Goal: Task Accomplishment & Management: Use online tool/utility

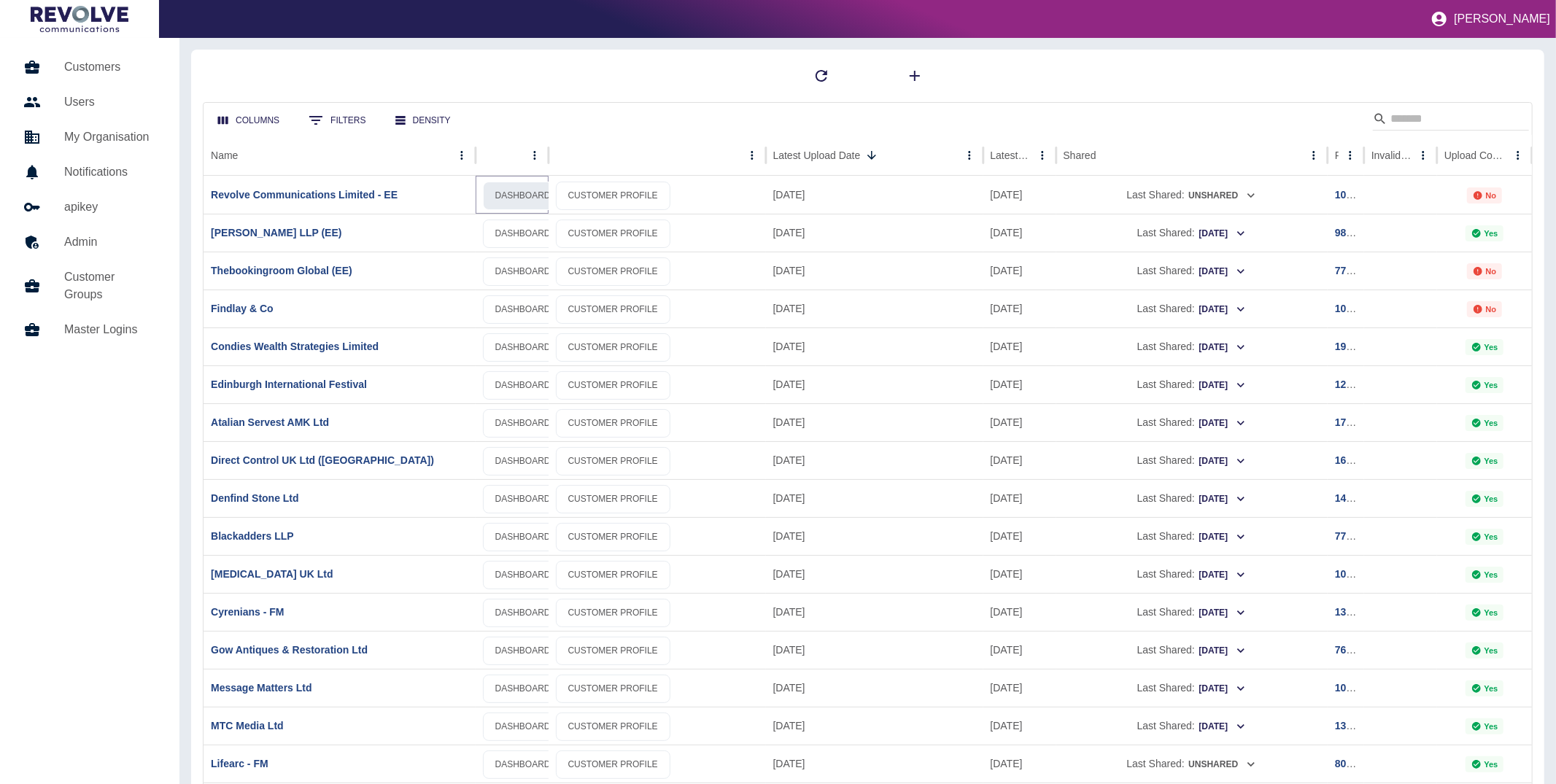
click at [509, 197] on link "DASHBOARD" at bounding box center [523, 196] width 80 height 28
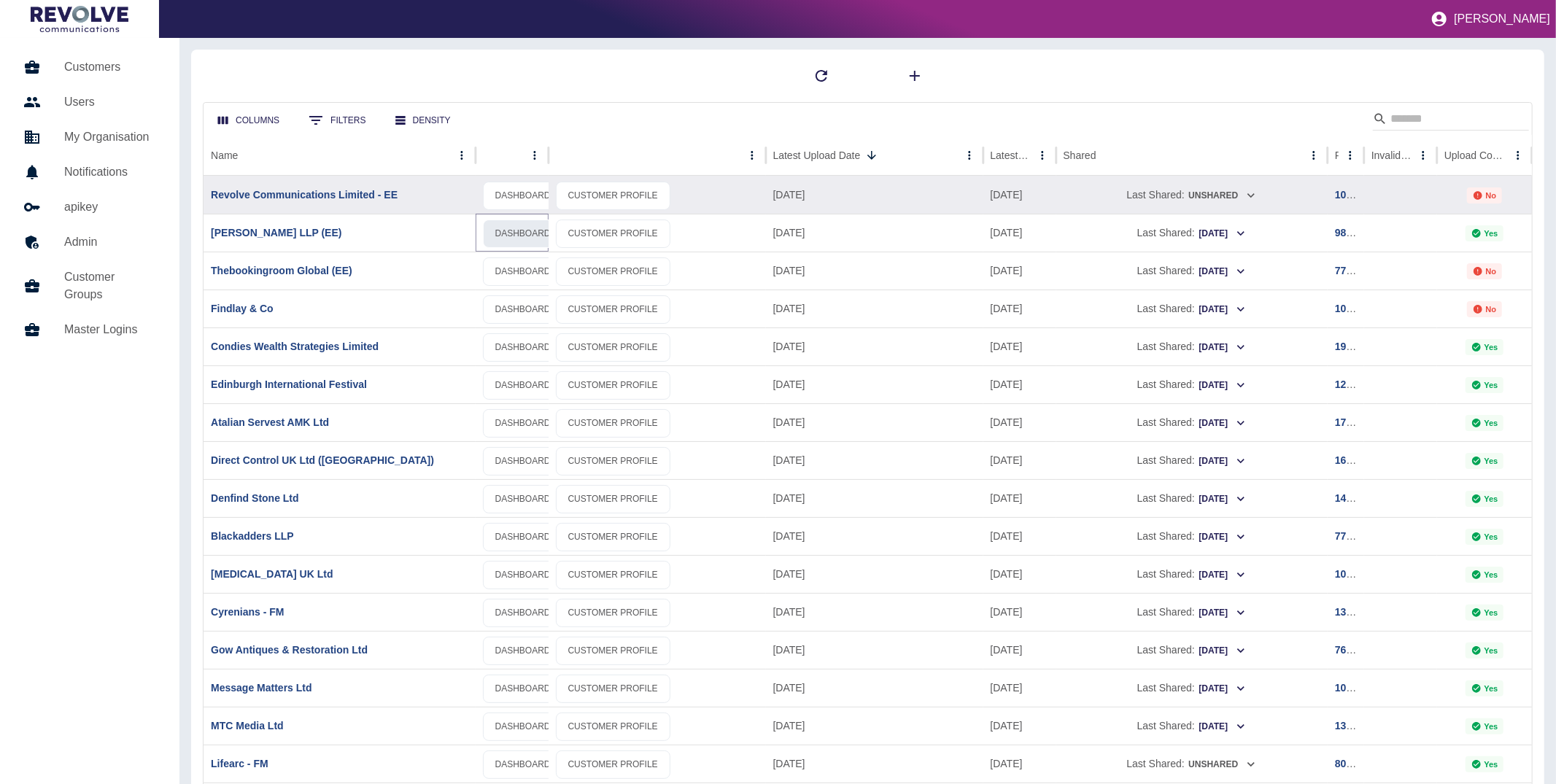
click at [519, 234] on link "DASHBOARD" at bounding box center [523, 233] width 80 height 28
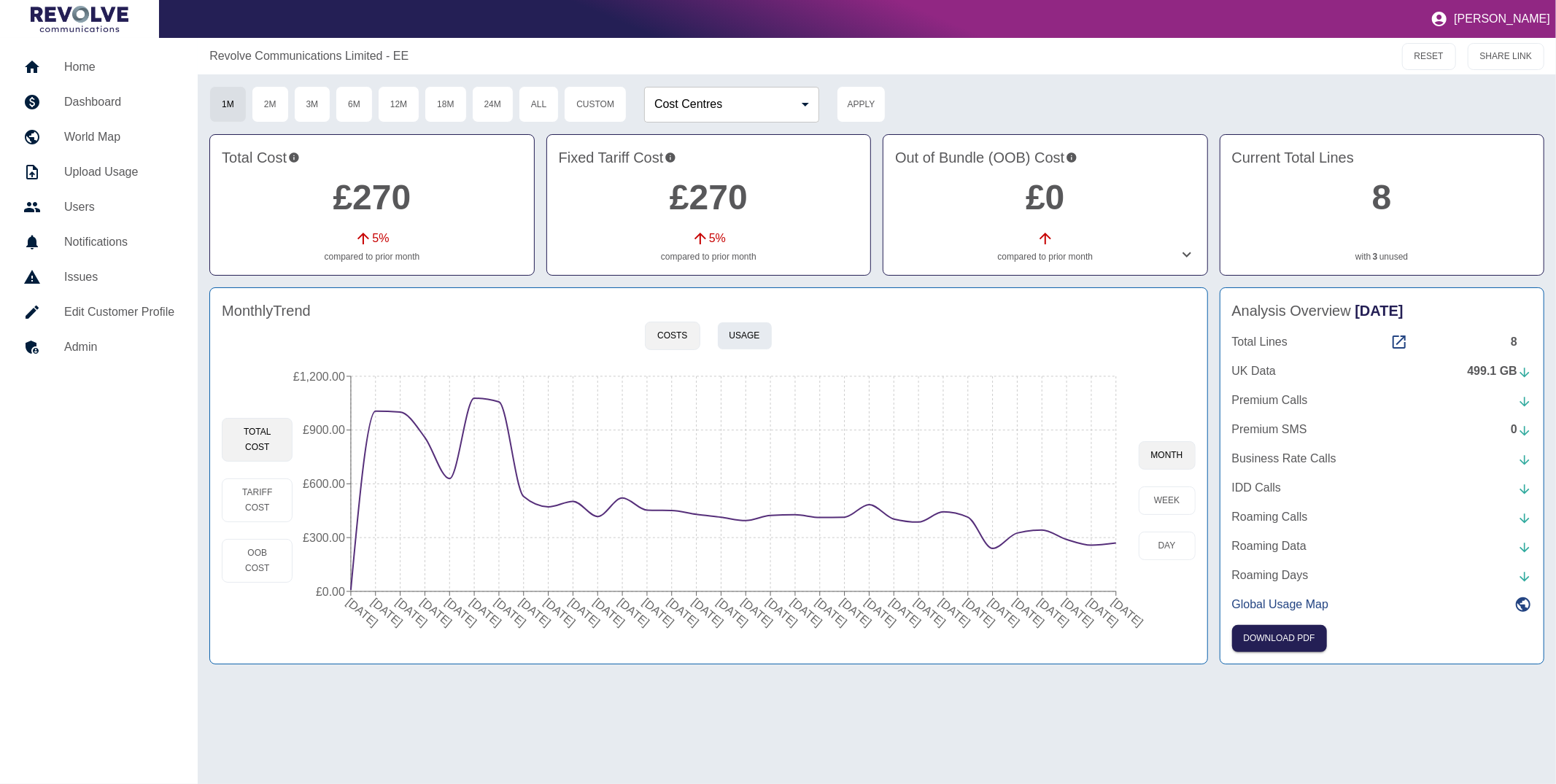
click at [750, 337] on button "Usage" at bounding box center [745, 336] width 55 height 28
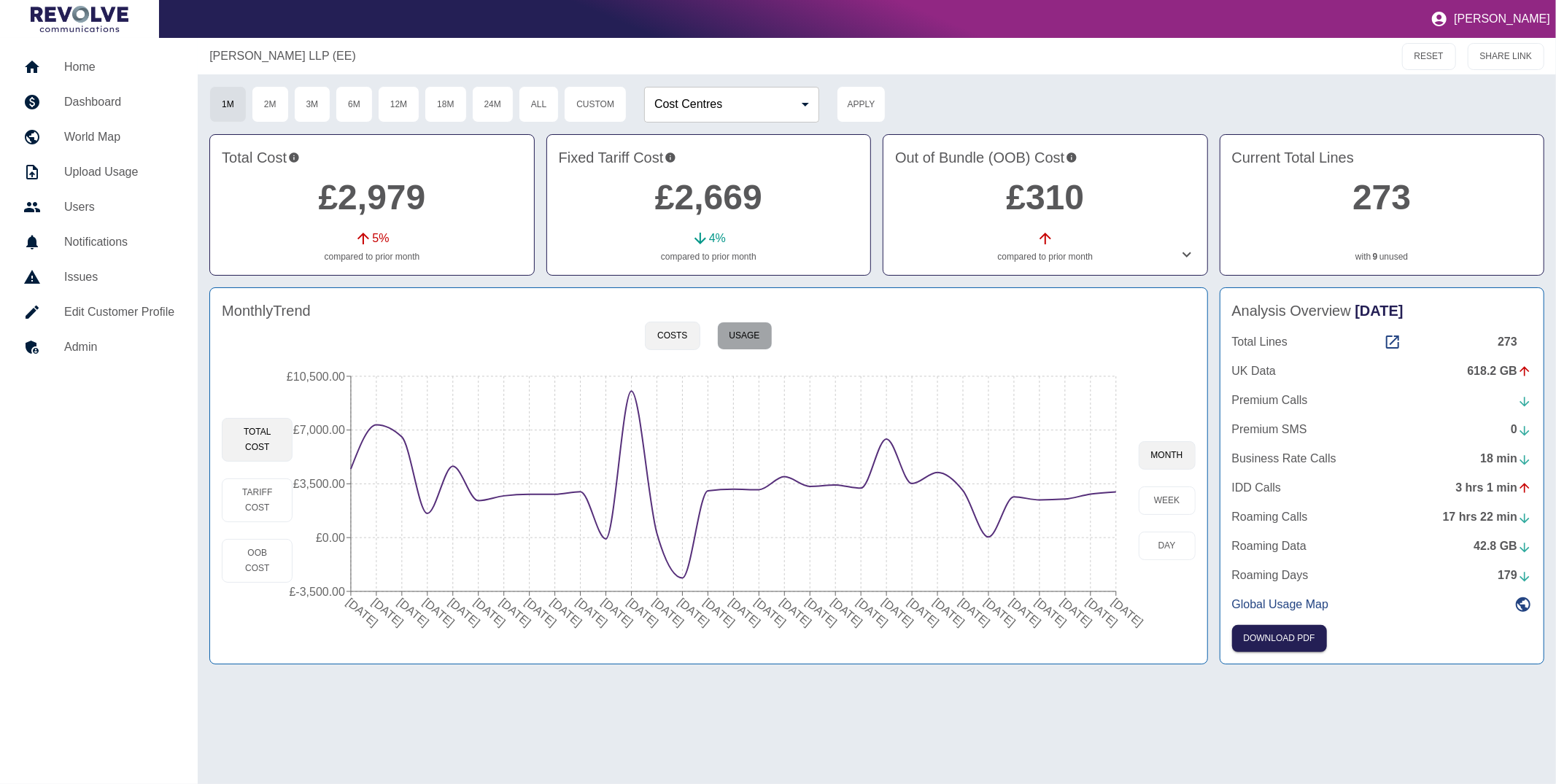
click at [755, 333] on button "Usage" at bounding box center [745, 336] width 55 height 28
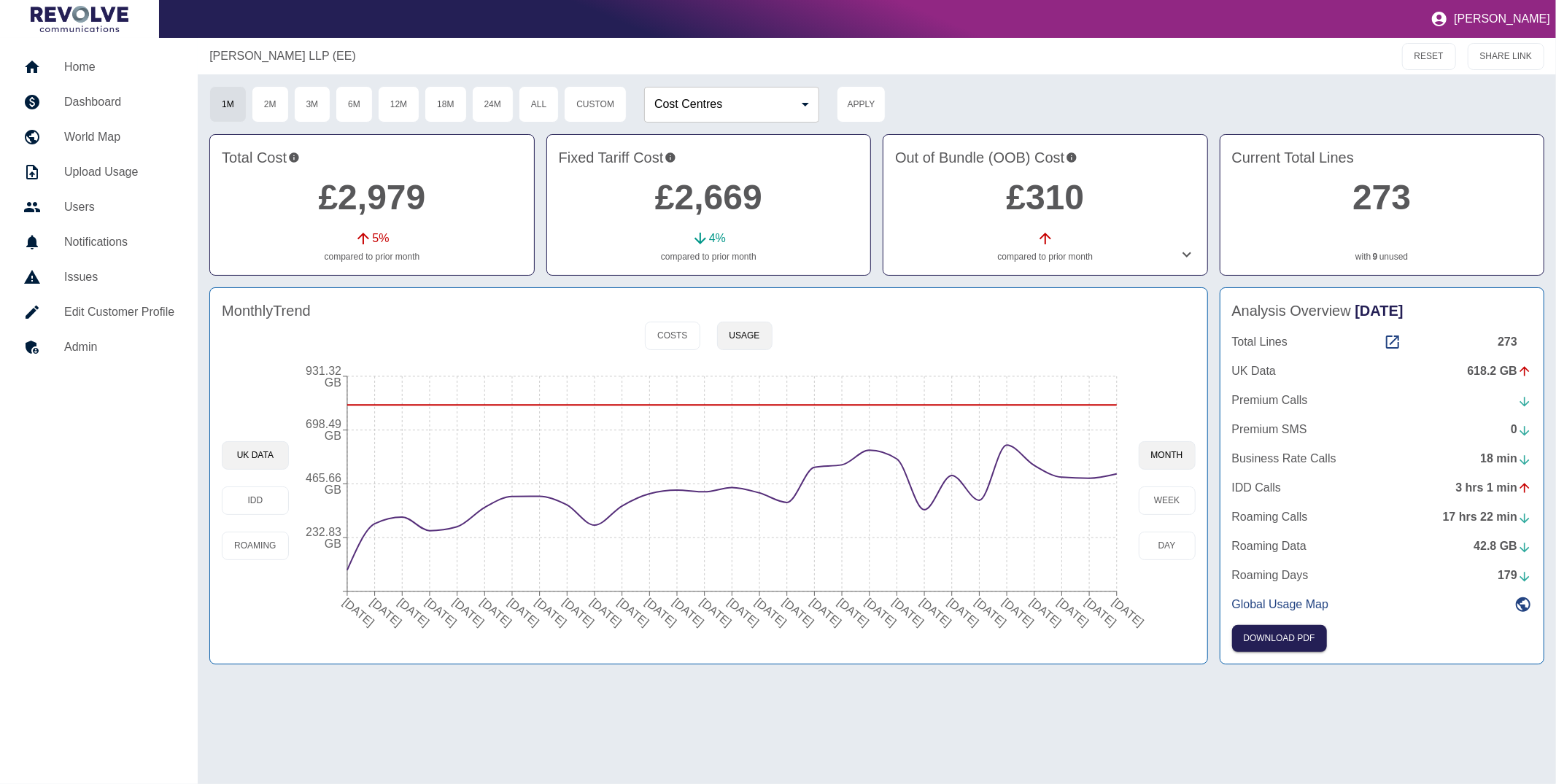
click at [1030, 93] on div "1M 2M 3M 6M 12M 18M 24M All Custom Cost Centres ​ Cost Centres Apply" at bounding box center [877, 104] width 1335 height 36
